Goal: Obtain resource: Download file/media

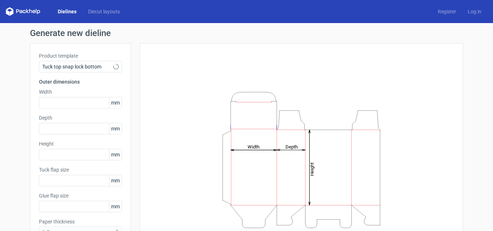
type input "15"
type input "10"
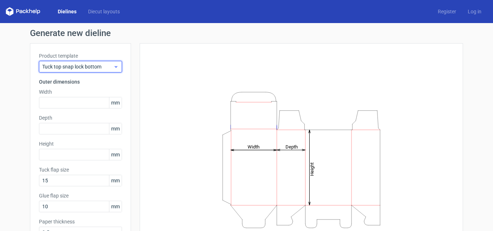
click at [105, 69] on span "Tuck top snap lock bottom" at bounding box center [77, 66] width 71 height 7
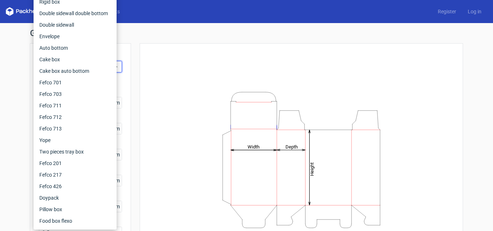
click at [161, 68] on div "Height Depth Width" at bounding box center [302, 160] width 306 height 216
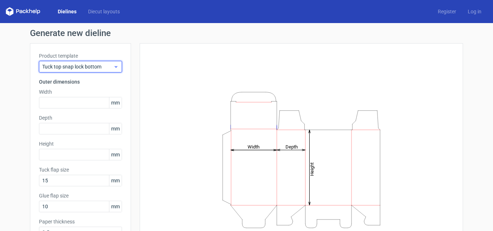
click at [118, 68] on div "Tuck top snap lock bottom" at bounding box center [80, 67] width 83 height 12
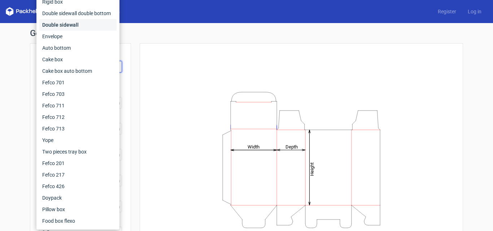
click at [67, 23] on div "Double sidewall" at bounding box center [77, 25] width 77 height 12
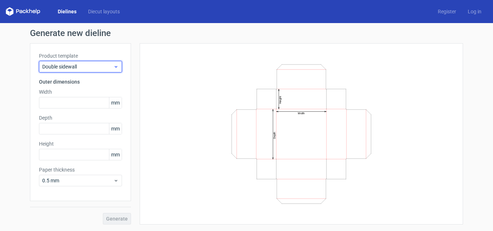
click at [66, 63] on div "Double sidewall" at bounding box center [80, 67] width 83 height 12
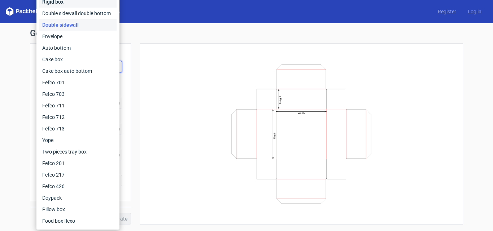
click at [60, 6] on div "Rigid box" at bounding box center [77, 2] width 77 height 12
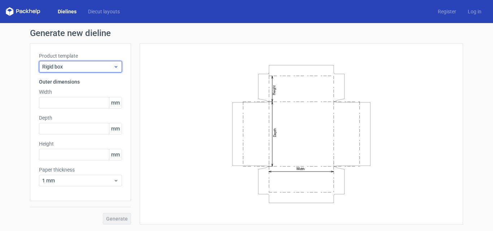
click at [69, 69] on span "Rigid box" at bounding box center [77, 66] width 71 height 7
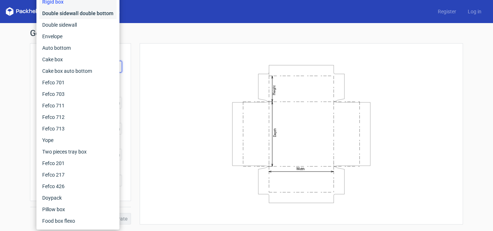
click at [68, 15] on div "Double sidewall double bottom" at bounding box center [77, 14] width 77 height 12
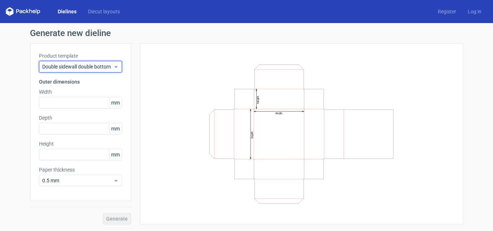
click at [77, 66] on span "Double sidewall double bottom" at bounding box center [77, 66] width 71 height 7
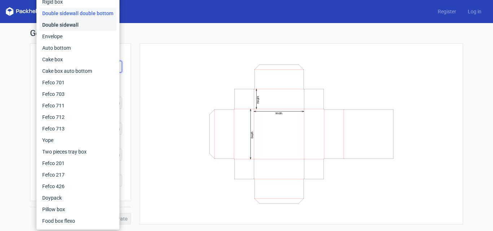
click at [66, 27] on div "Double sidewall" at bounding box center [77, 25] width 77 height 12
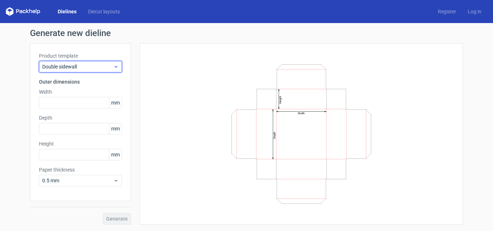
click at [73, 66] on span "Double sidewall" at bounding box center [77, 66] width 71 height 7
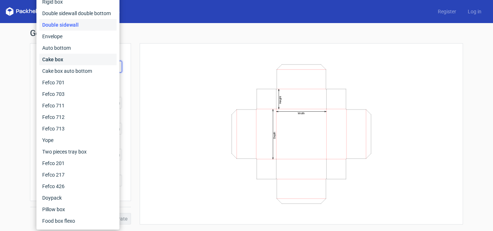
click at [73, 60] on div "Cake box" at bounding box center [77, 60] width 77 height 12
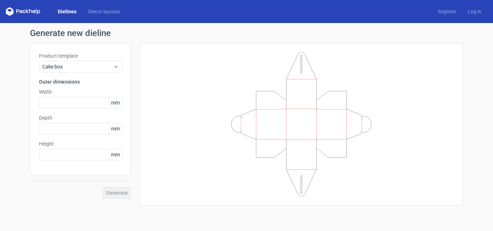
click at [80, 74] on div "Product template Cake box Outer dimensions Width mm Depth mm Height mm" at bounding box center [80, 109] width 101 height 132
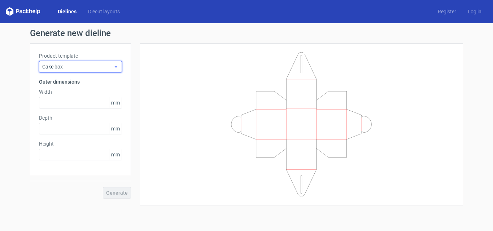
click at [81, 70] on span "Cake box" at bounding box center [77, 66] width 71 height 7
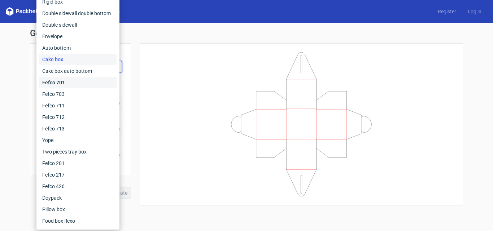
click at [76, 77] on div "Fefco 701" at bounding box center [77, 83] width 77 height 12
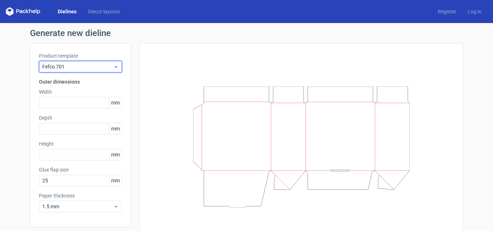
click at [82, 72] on div "Fefco 701" at bounding box center [80, 67] width 83 height 12
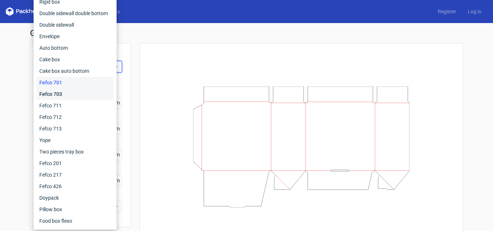
click at [78, 91] on div "Fefco 703" at bounding box center [74, 94] width 77 height 12
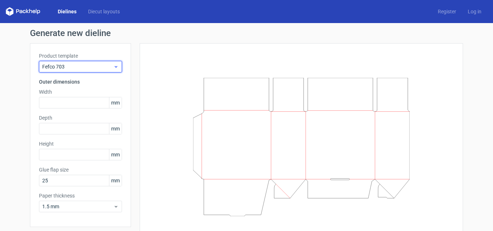
click at [83, 72] on div "Fefco 703" at bounding box center [80, 67] width 83 height 12
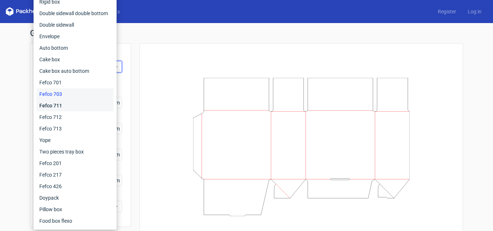
click at [73, 105] on div "Fefco 711" at bounding box center [74, 106] width 77 height 12
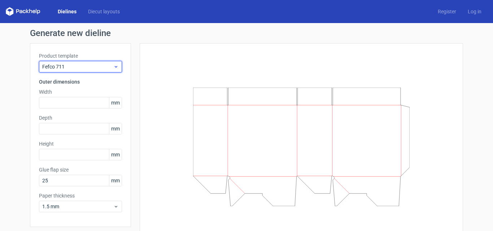
click at [78, 71] on div "Fefco 711" at bounding box center [80, 67] width 83 height 12
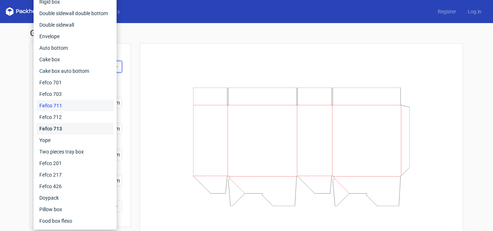
click at [66, 134] on div "Fefco 713" at bounding box center [74, 129] width 77 height 12
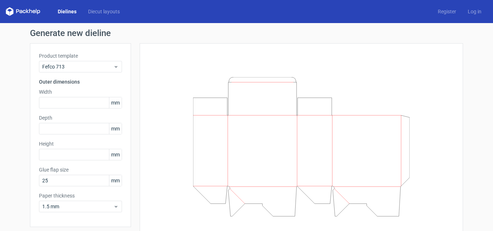
click at [77, 74] on div "Product template Fefco 713 Outer dimensions Width mm Depth mm Height mm Glue fl…" at bounding box center [80, 135] width 101 height 184
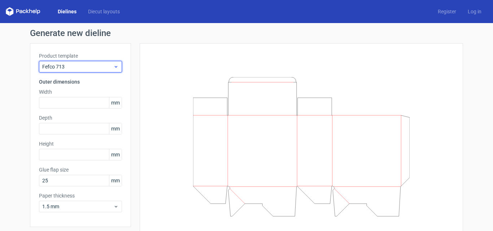
click at [78, 70] on span "Fefco 713" at bounding box center [77, 66] width 71 height 7
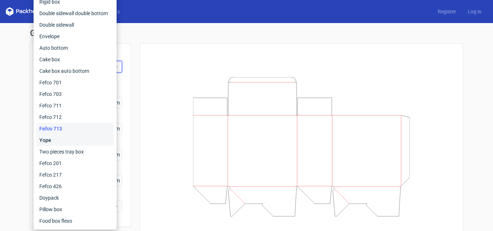
click at [67, 142] on div "Yope" at bounding box center [74, 141] width 77 height 12
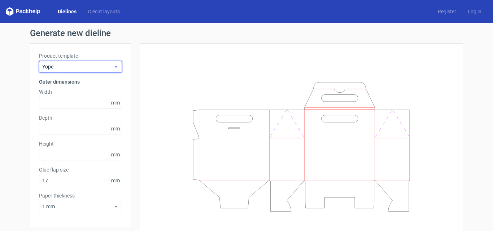
click at [73, 72] on div "Yope" at bounding box center [80, 67] width 83 height 12
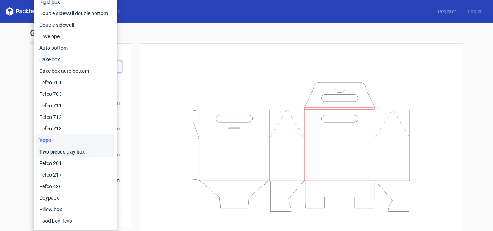
click at [65, 148] on div "Two pieces tray box" at bounding box center [74, 152] width 77 height 12
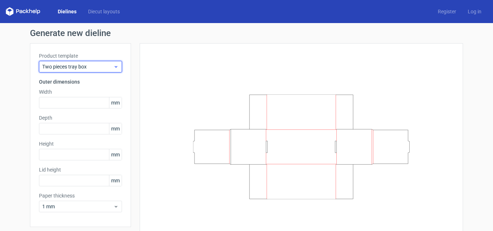
click at [72, 67] on span "Two pieces tray box" at bounding box center [77, 66] width 71 height 7
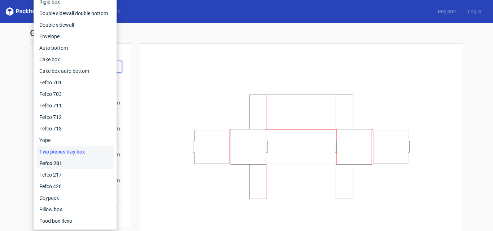
click at [65, 163] on div "Fefco 201" at bounding box center [74, 164] width 77 height 12
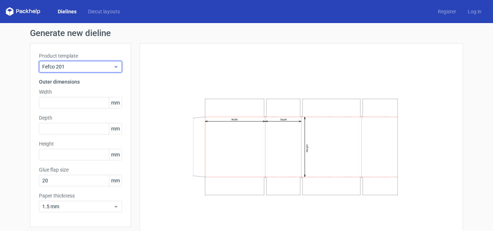
click at [79, 70] on span "Fefco 201" at bounding box center [77, 66] width 71 height 7
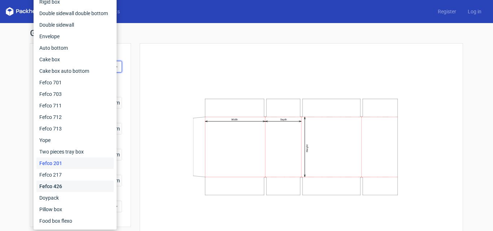
click at [64, 181] on div "Fefco 426" at bounding box center [74, 187] width 77 height 12
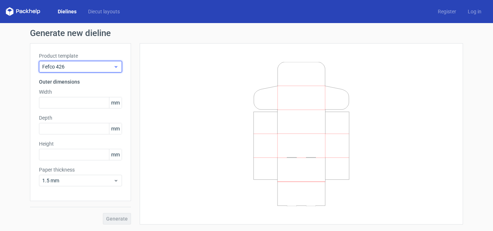
click at [78, 68] on span "Fefco 426" at bounding box center [77, 66] width 71 height 7
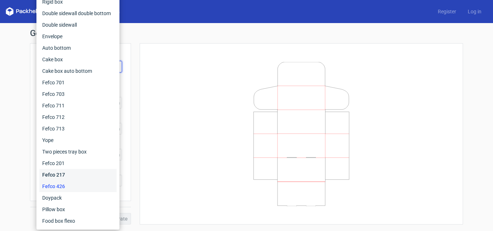
click at [67, 174] on div "Fefco 217" at bounding box center [77, 175] width 77 height 12
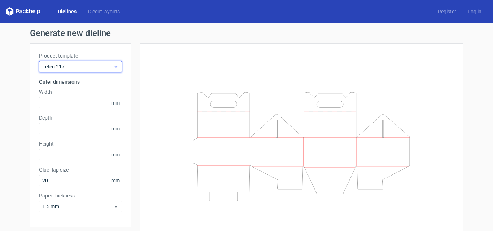
click at [72, 68] on span "Fefco 217" at bounding box center [77, 66] width 71 height 7
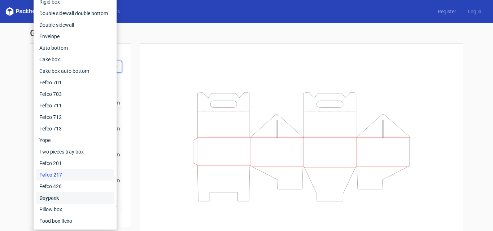
click at [63, 198] on div "Doypack" at bounding box center [74, 198] width 77 height 12
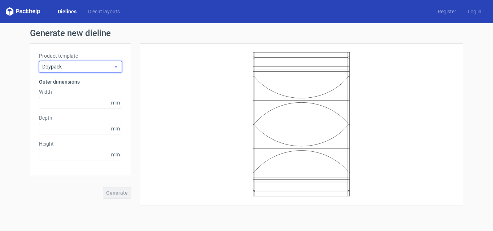
click at [73, 72] on div "Doypack" at bounding box center [80, 67] width 83 height 12
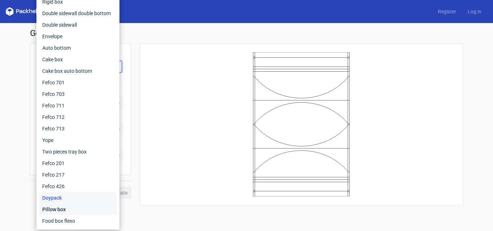
click at [62, 211] on div "Pillow box" at bounding box center [77, 210] width 77 height 12
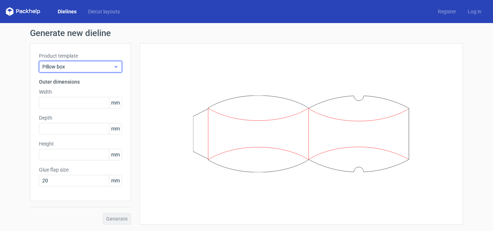
click at [75, 68] on span "Pillow box" at bounding box center [77, 66] width 71 height 7
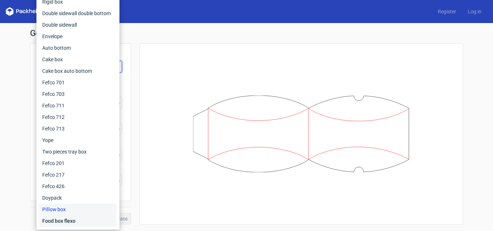
click at [66, 219] on div "Food box flexo" at bounding box center [77, 222] width 77 height 12
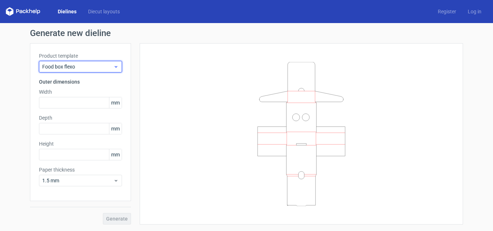
click at [84, 69] on span "Food box flexo" at bounding box center [77, 66] width 71 height 7
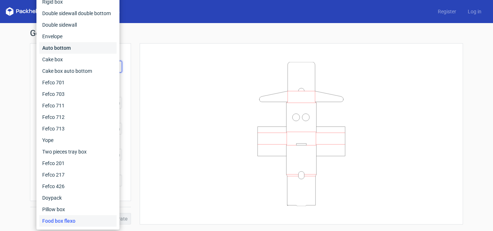
click at [66, 48] on div "Auto bottom" at bounding box center [77, 48] width 77 height 12
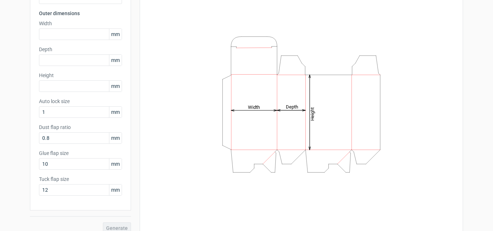
scroll to position [77, 0]
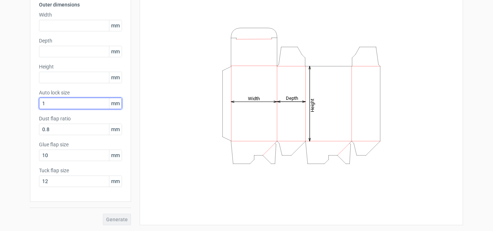
click at [46, 103] on input "1" at bounding box center [80, 104] width 83 height 12
type input "2"
click at [133, 115] on div "Height Depth Width" at bounding box center [297, 96] width 332 height 260
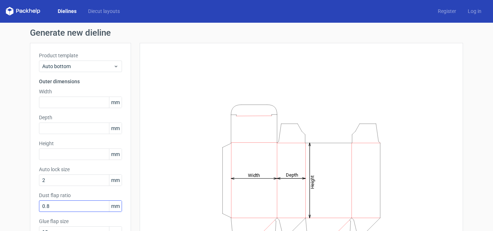
scroll to position [0, 0]
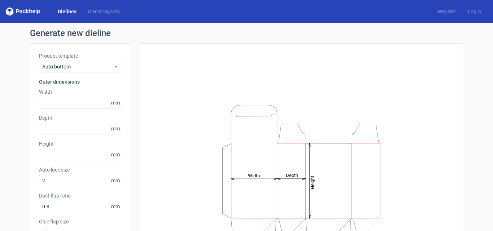
click at [89, 74] on div "Product template Auto bottom Outer dimensions Width mm Depth mm Height mm Auto …" at bounding box center [80, 161] width 101 height 236
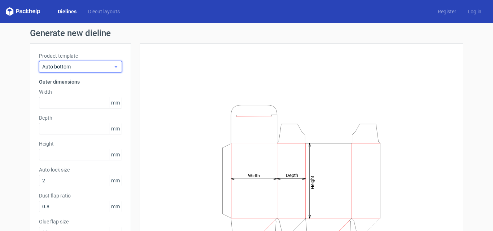
click at [90, 68] on span "Auto bottom" at bounding box center [77, 66] width 71 height 7
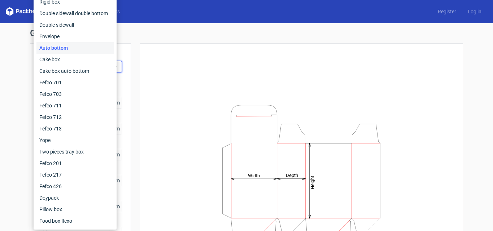
click at [155, 57] on div "Height Depth Width" at bounding box center [302, 173] width 306 height 242
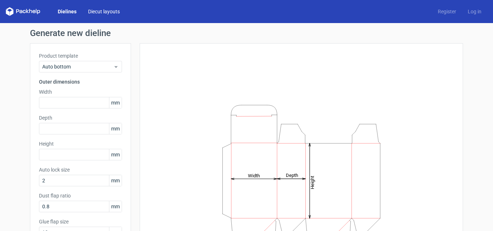
click at [89, 9] on link "Diecut layouts" at bounding box center [103, 11] width 43 height 7
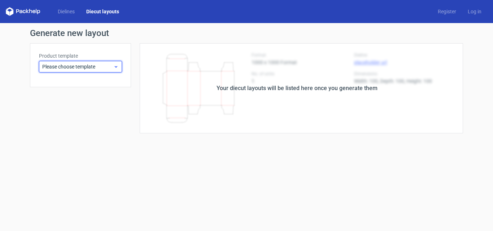
click at [100, 71] on div "Please choose template" at bounding box center [80, 67] width 83 height 12
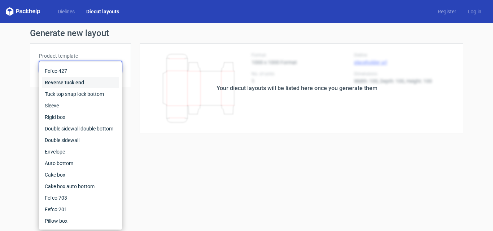
click at [95, 80] on div "Reverse tuck end" at bounding box center [80, 83] width 77 height 12
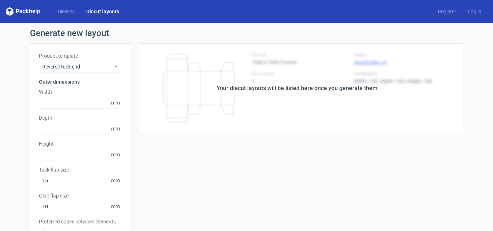
click at [200, 76] on div "Your diecut layouts will be listed here once you generate them" at bounding box center [297, 88] width 332 height 90
drag, startPoint x: 228, startPoint y: 82, endPoint x: 376, endPoint y: 111, distance: 150.9
click at [229, 82] on div "Your diecut layouts will be listed here once you generate them" at bounding box center [297, 88] width 332 height 90
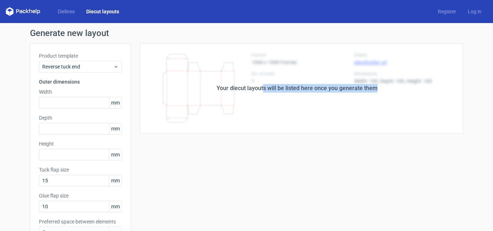
drag, startPoint x: 377, startPoint y: 110, endPoint x: 261, endPoint y: 85, distance: 118.7
click at [261, 85] on div "Your diecut layouts will be listed here once you generate them" at bounding box center [297, 88] width 332 height 90
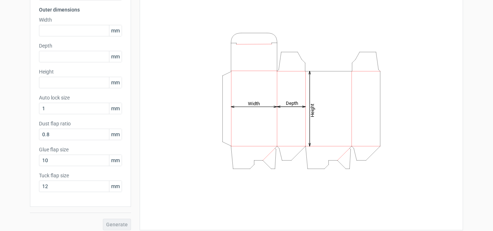
scroll to position [77, 0]
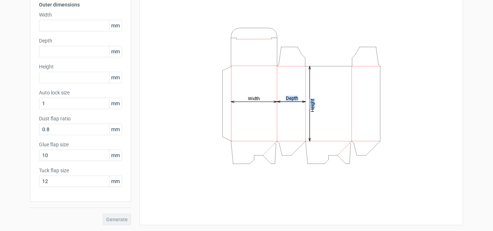
drag, startPoint x: 244, startPoint y: 124, endPoint x: 378, endPoint y: 116, distance: 134.2
click at [358, 118] on icon "Height Depth Width" at bounding box center [301, 96] width 217 height 144
click at [201, 108] on icon "Height Depth Width" at bounding box center [301, 96] width 217 height 144
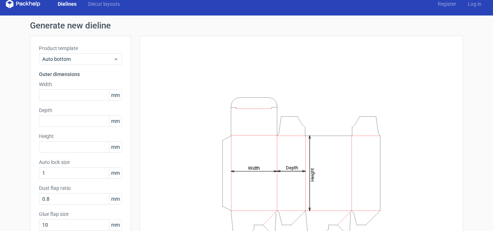
scroll to position [0, 0]
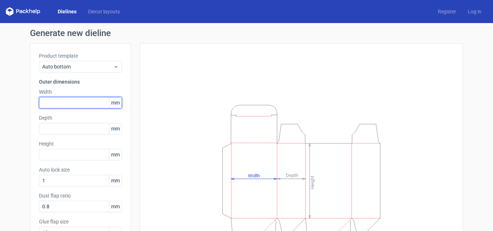
click at [60, 99] on input "text" at bounding box center [80, 103] width 83 height 12
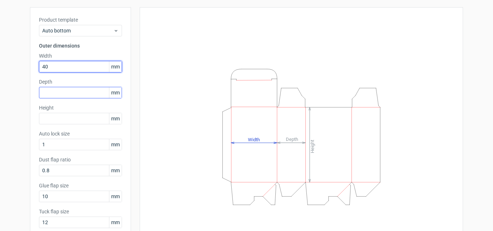
type input "40"
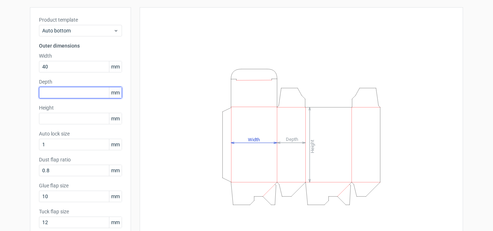
click at [76, 93] on input "text" at bounding box center [80, 93] width 83 height 12
type input "30"
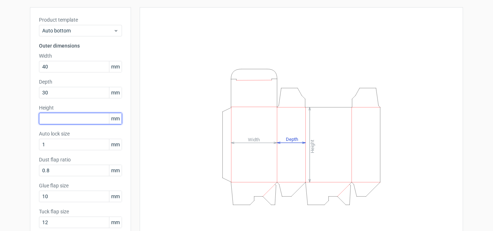
click at [79, 119] on input "text" at bounding box center [80, 119] width 83 height 12
type input "110"
click at [132, 130] on div "Height Depth Width" at bounding box center [297, 137] width 332 height 260
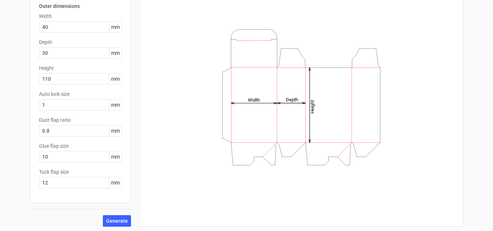
scroll to position [77, 0]
click at [108, 220] on span "Generate" at bounding box center [117, 219] width 22 height 5
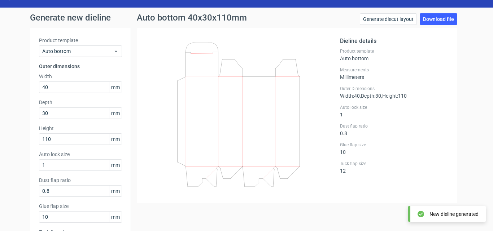
scroll to position [5, 0]
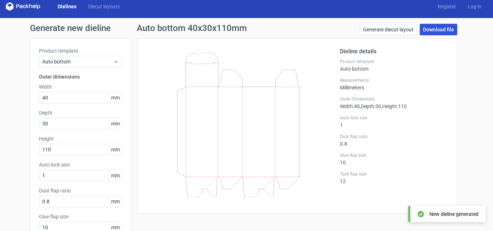
click at [432, 31] on link "Download file" at bounding box center [439, 30] width 38 height 12
